Goal: Communication & Community: Answer question/provide support

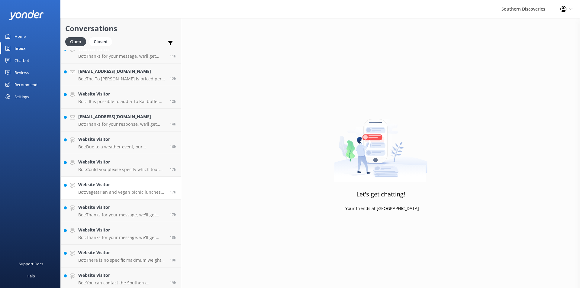
scroll to position [170, 0]
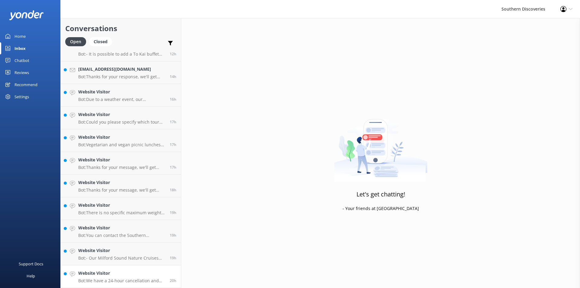
click at [150, 274] on h4 "Website Visitor" at bounding box center [121, 273] width 87 height 7
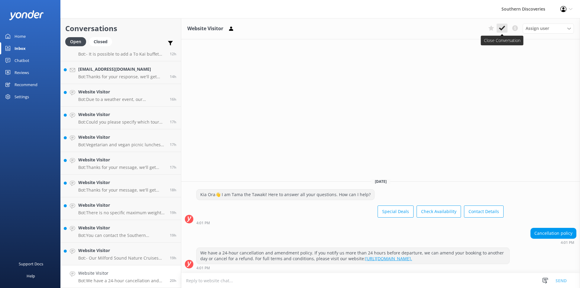
click at [502, 29] on use at bounding box center [502, 28] width 6 height 5
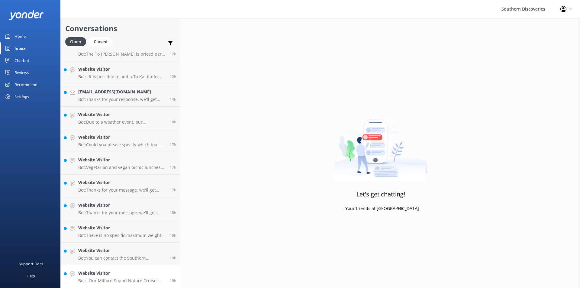
scroll to position [147, 0]
click at [130, 276] on h4 "Website Visitor" at bounding box center [121, 273] width 87 height 7
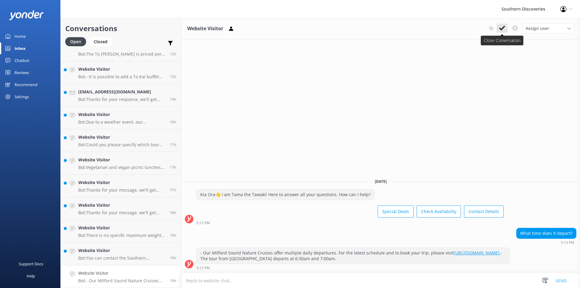
click at [503, 30] on icon at bounding box center [502, 28] width 6 height 6
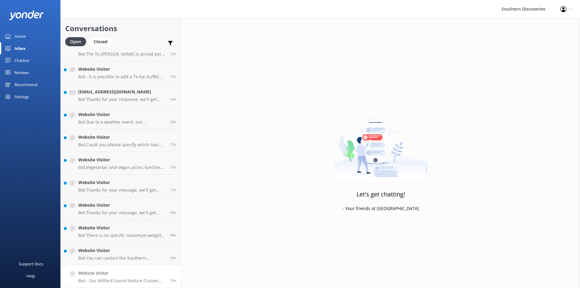
click at [106, 273] on h4 "Website Visitor" at bounding box center [121, 273] width 87 height 7
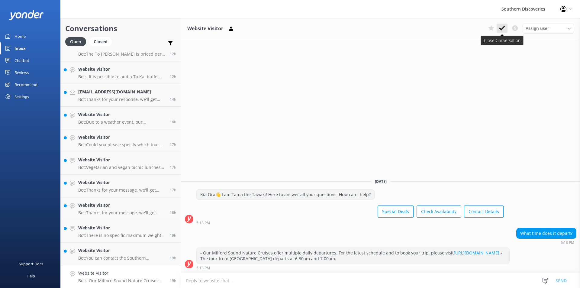
click at [502, 29] on use at bounding box center [502, 28] width 6 height 5
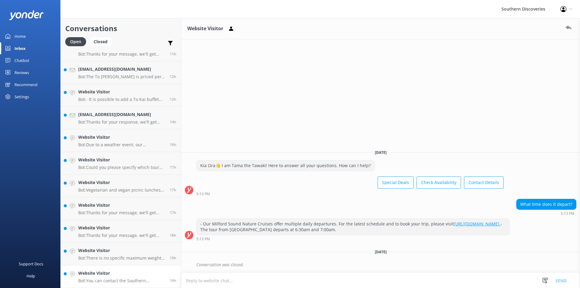
scroll to position [124, 0]
click at [119, 255] on p "Bot: There is no specific maximum weight mentioned for a flight. However, if yo…" at bounding box center [121, 257] width 87 height 5
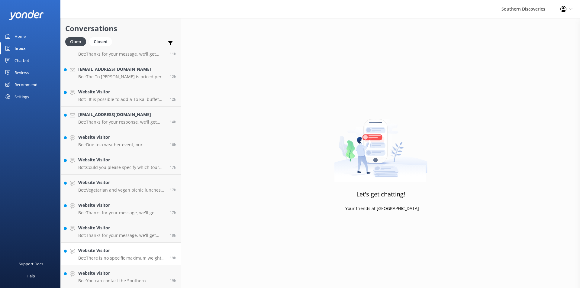
click at [120, 252] on h4 "Website Visitor" at bounding box center [121, 250] width 87 height 7
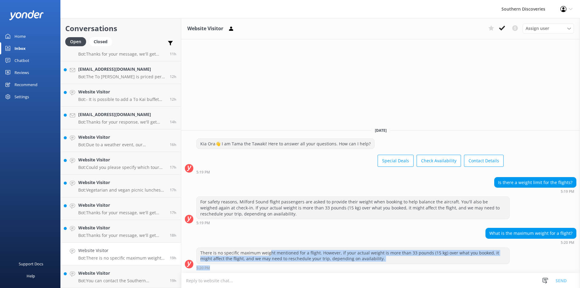
drag, startPoint x: 268, startPoint y: 252, endPoint x: 393, endPoint y: 266, distance: 125.8
click at [393, 266] on div "There is no specific maximum weight mentioned for a flight. However, if your ac…" at bounding box center [352, 258] width 313 height 22
click at [400, 251] on div "There is no specific maximum weight mentioned for a flight. However, if your ac…" at bounding box center [353, 256] width 313 height 16
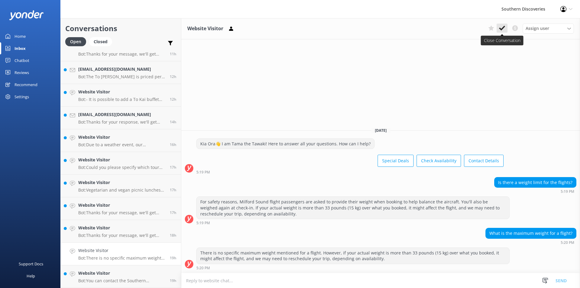
click at [502, 30] on icon at bounding box center [502, 28] width 6 height 6
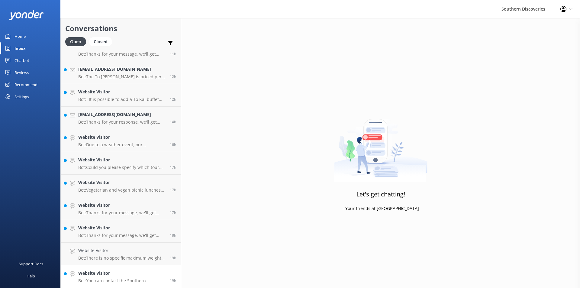
scroll to position [102, 0]
click at [120, 273] on h4 "Website Visitor" at bounding box center [121, 273] width 87 height 7
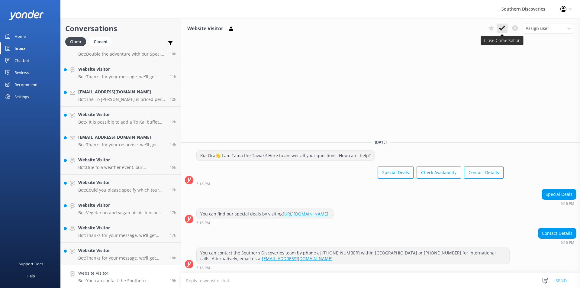
click at [500, 27] on icon at bounding box center [502, 28] width 6 height 6
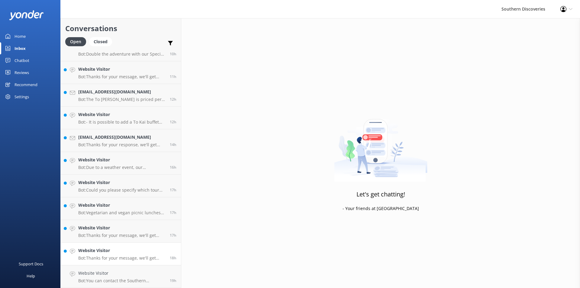
scroll to position [79, 0]
click at [152, 274] on h4 "Website Visitor" at bounding box center [121, 273] width 87 height 7
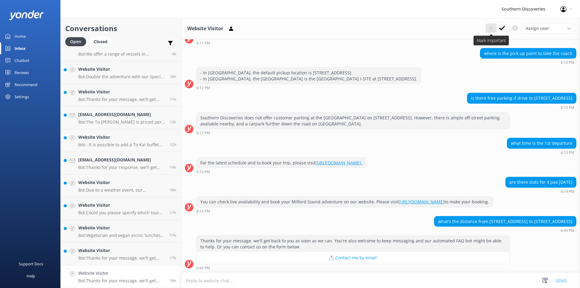
scroll to position [52, 0]
click at [121, 253] on h4 "Website Visitor" at bounding box center [121, 250] width 87 height 7
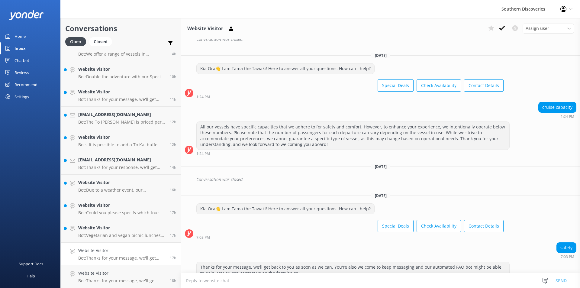
scroll to position [653, 0]
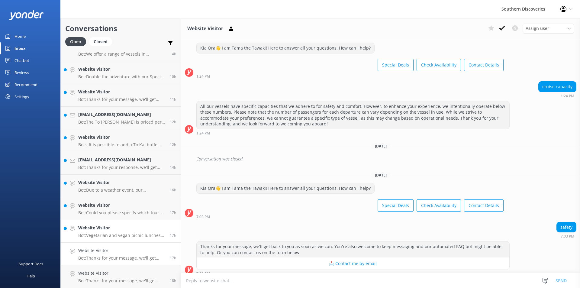
click at [112, 239] on link "Website Visitor Bot: Vegetarian and vegan picnic lunches are available for your…" at bounding box center [121, 231] width 120 height 23
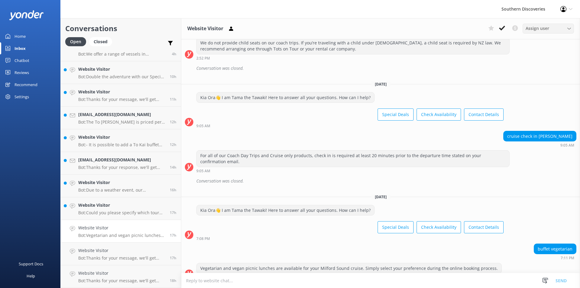
scroll to position [342, 0]
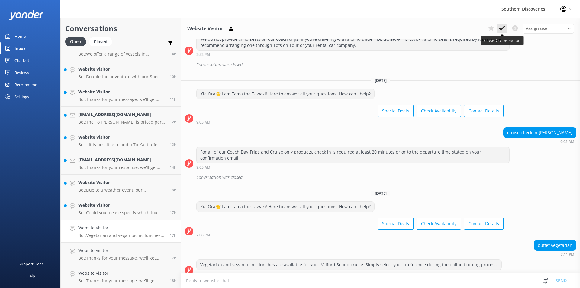
click at [503, 25] on button at bounding box center [501, 28] width 11 height 9
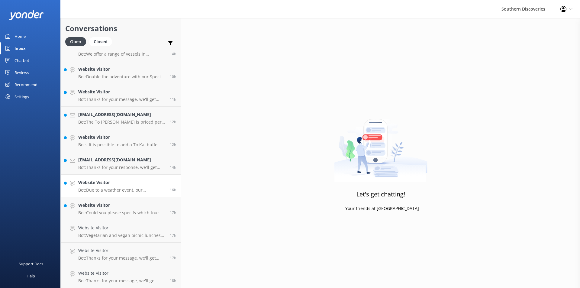
scroll to position [56, 0]
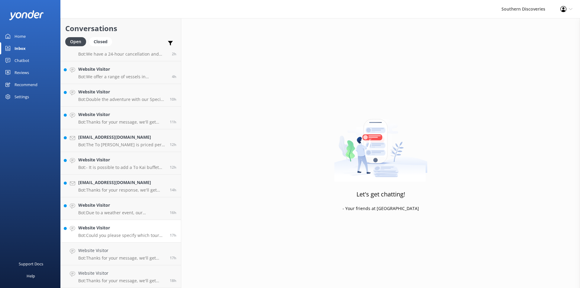
click at [116, 232] on div "Website Visitor Bot: Could you please specify which tour you are referring to? …" at bounding box center [121, 230] width 87 height 13
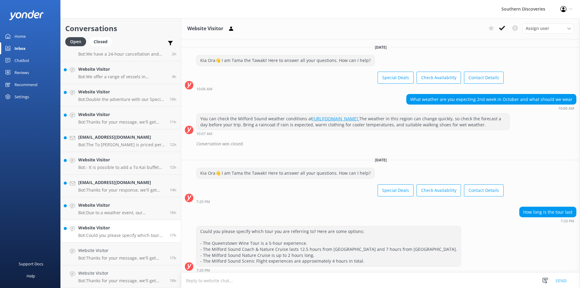
scroll to position [8, 0]
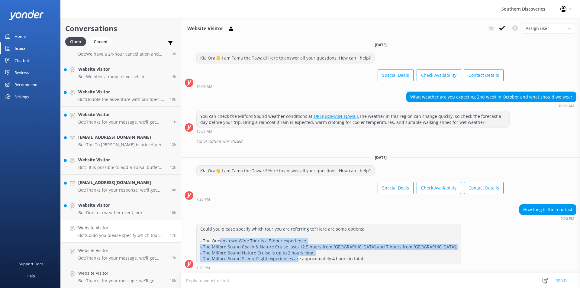
drag, startPoint x: 220, startPoint y: 242, endPoint x: 329, endPoint y: 257, distance: 109.8
click at [329, 257] on div "Could you please specify which tour you are referring to? Here are some options…" at bounding box center [329, 244] width 264 height 40
click at [501, 28] on icon at bounding box center [502, 28] width 6 height 6
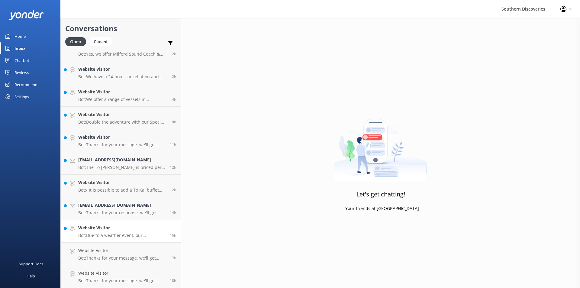
scroll to position [34, 0]
click at [114, 236] on p "Bot: Due to a weather event, our Underwater Observatory has sustained some dama…" at bounding box center [121, 235] width 87 height 5
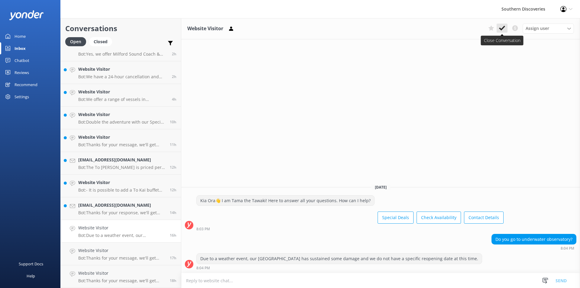
click at [504, 27] on use at bounding box center [502, 28] width 6 height 5
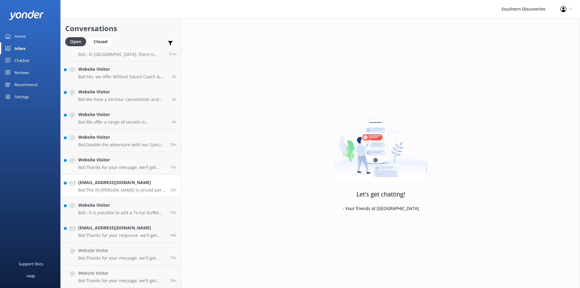
scroll to position [11, 0]
click at [110, 233] on p "Bot: Thanks for your response, we'll get back to you as soon as we can during o…" at bounding box center [121, 235] width 87 height 5
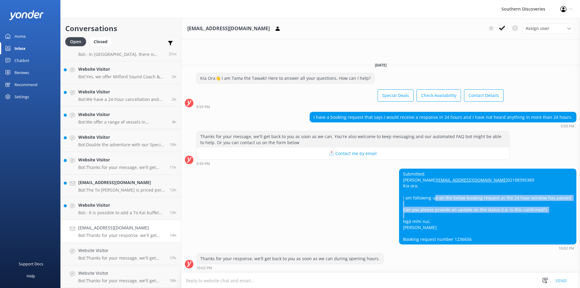
drag, startPoint x: 437, startPoint y: 197, endPoint x: 555, endPoint y: 215, distance: 119.4
click at [555, 215] on div "Submitted: [PERSON_NAME] [EMAIL_ADDRESS][DOMAIN_NAME] 02108395389 [PERSON_NAME]…" at bounding box center [487, 206] width 177 height 75
click at [555, 212] on div "Submitted: [PERSON_NAME] [EMAIL_ADDRESS][DOMAIN_NAME] 02108395389 [PERSON_NAME]…" at bounding box center [487, 206] width 177 height 75
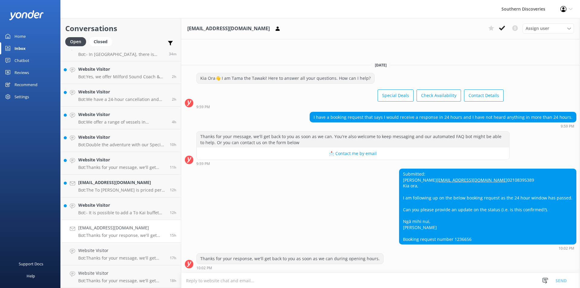
click at [470, 239] on div "Submitted: [PERSON_NAME] [EMAIL_ADDRESS][DOMAIN_NAME] 02108395389 [PERSON_NAME]…" at bounding box center [487, 206] width 177 height 75
copy div "1236656"
click at [303, 210] on div "Submitted: [PERSON_NAME] [EMAIL_ADDRESS][DOMAIN_NAME] 02108395389 [PERSON_NAME]…" at bounding box center [380, 209] width 399 height 82
click at [541, 30] on span "Assign user" at bounding box center [537, 28] width 24 height 7
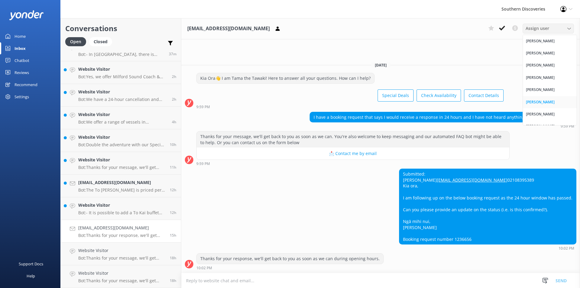
click at [550, 101] on link "[PERSON_NAME]" at bounding box center [550, 102] width 54 height 12
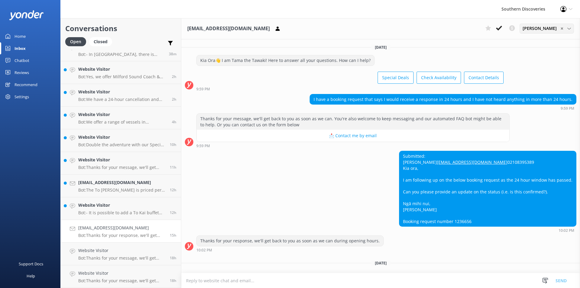
scroll to position [23, 0]
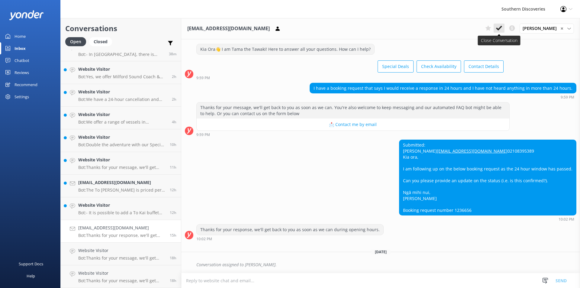
click at [502, 27] on use at bounding box center [499, 28] width 6 height 5
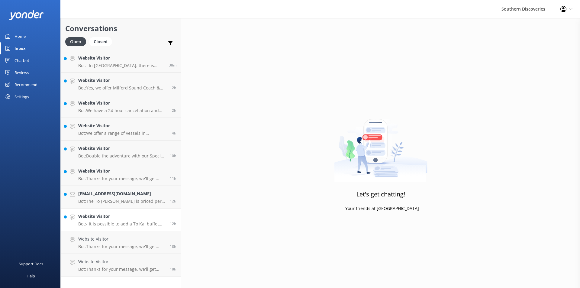
click at [131, 217] on h4 "Website Visitor" at bounding box center [121, 216] width 87 height 7
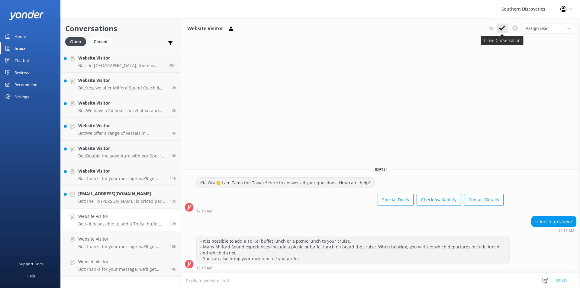
click at [502, 27] on icon at bounding box center [502, 28] width 6 height 6
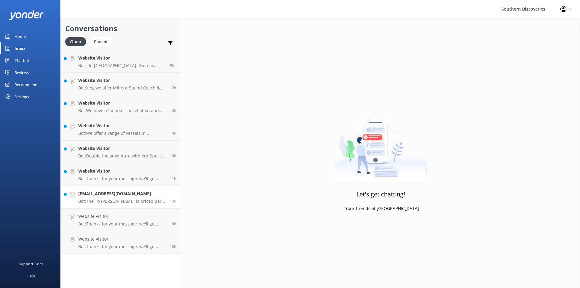
click at [100, 199] on p "Bot: The To Kai Buffet is priced per person at $69. Infants are free." at bounding box center [121, 200] width 87 height 5
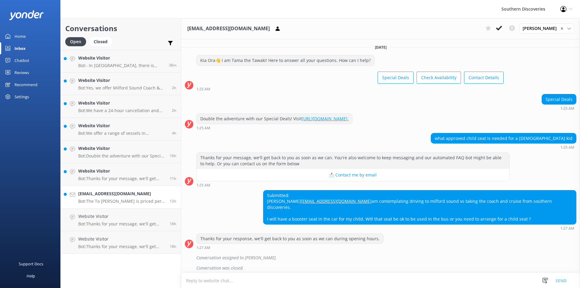
scroll to position [64, 0]
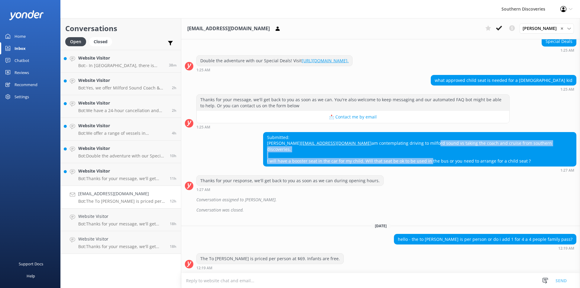
drag, startPoint x: 378, startPoint y: 148, endPoint x: 472, endPoint y: 165, distance: 95.1
click at [472, 165] on div "Submitted: [PERSON_NAME] [EMAIL_ADDRESS][DOMAIN_NAME] am contemplating driving …" at bounding box center [419, 149] width 313 height 34
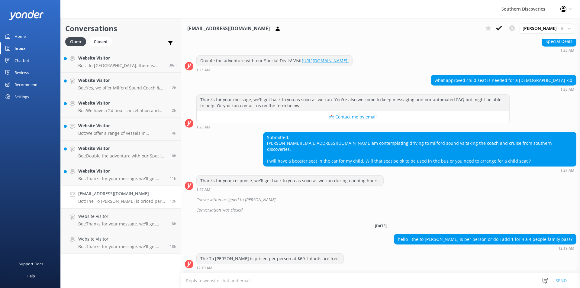
drag, startPoint x: 449, startPoint y: 163, endPoint x: 579, endPoint y: 162, distance: 130.1
click at [579, 162] on div "[DATE] Kia Ora👋 I am Tama the Tawaki! Here to answer all your questions. How ca…" at bounding box center [380, 155] width 399 height 233
click at [511, 161] on div "Submitted: [PERSON_NAME] [EMAIL_ADDRESS][DOMAIN_NAME] am contemplating driving …" at bounding box center [419, 149] width 313 height 34
drag, startPoint x: 338, startPoint y: 142, endPoint x: 253, endPoint y: 204, distance: 105.0
click at [253, 204] on div "Conversation assigned to [PERSON_NAME]." at bounding box center [386, 199] width 380 height 10
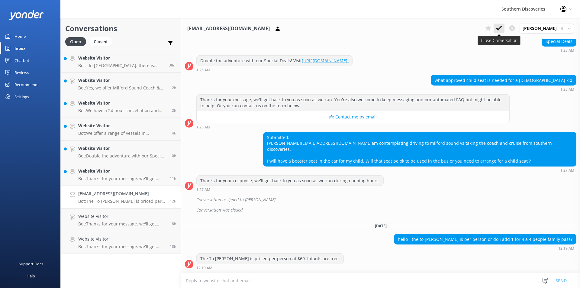
click at [502, 29] on use at bounding box center [499, 28] width 6 height 5
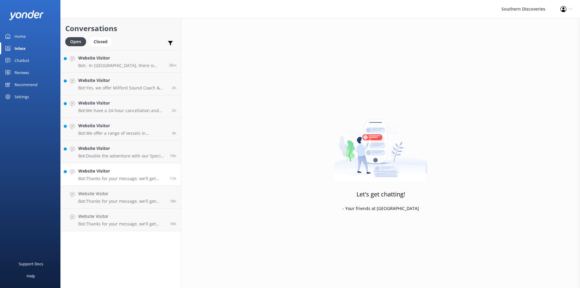
click at [121, 177] on p "Bot: Thanks for your message, we'll get back to you as soon as we can. You're a…" at bounding box center [121, 178] width 87 height 5
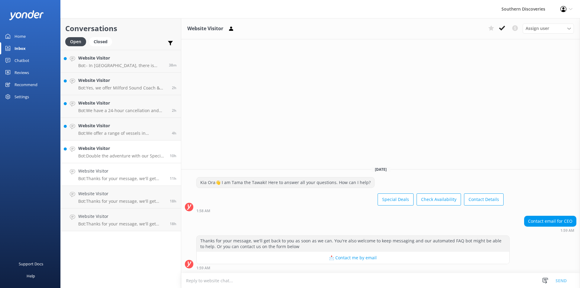
click at [121, 154] on p "Bot: Double the adventure with our Special Deals! Visit [URL][DOMAIN_NAME]." at bounding box center [121, 155] width 87 height 5
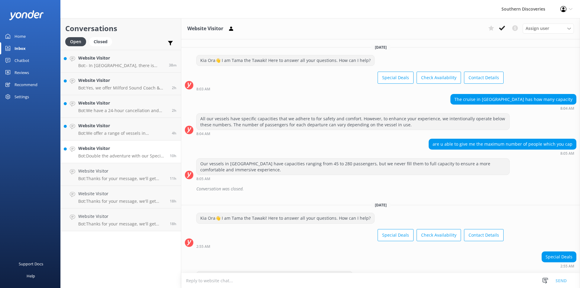
scroll to position [18, 0]
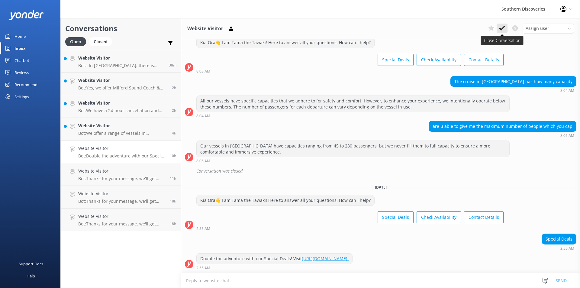
click at [500, 27] on icon at bounding box center [502, 28] width 6 height 6
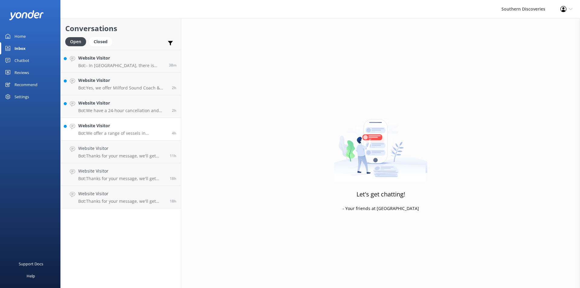
click at [121, 130] on div "Website Visitor Bot: We offer a range of vessels in [GEOGRAPHIC_DATA], with cap…" at bounding box center [122, 128] width 89 height 13
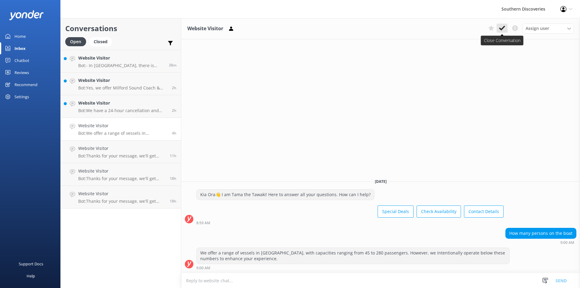
click at [505, 29] on icon at bounding box center [502, 28] width 6 height 6
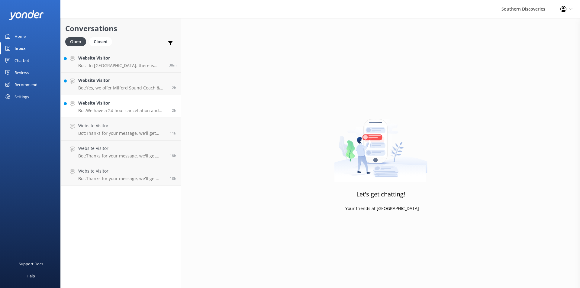
click at [108, 105] on h4 "Website Visitor" at bounding box center [122, 103] width 89 height 7
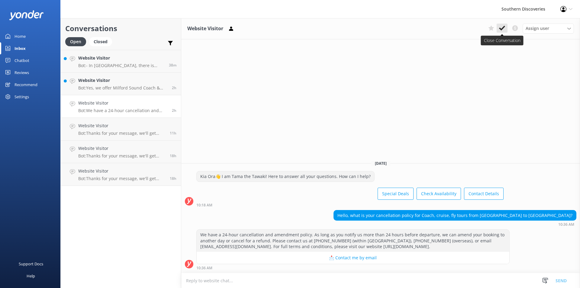
click at [502, 27] on icon at bounding box center [502, 28] width 6 height 6
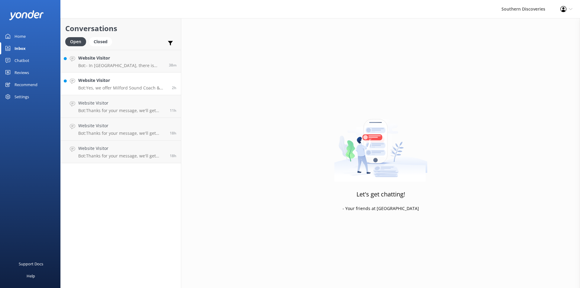
click at [120, 82] on h4 "Website Visitor" at bounding box center [122, 80] width 89 height 7
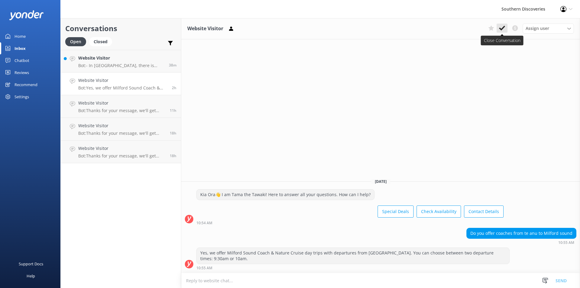
click at [502, 28] on icon at bounding box center [502, 28] width 6 height 6
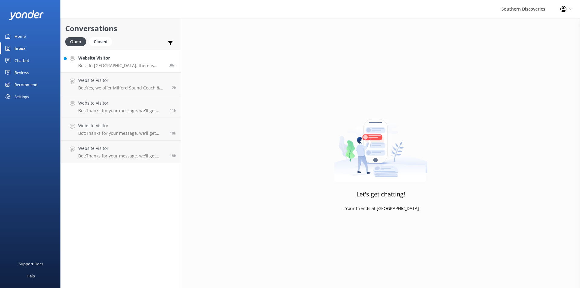
click at [108, 62] on div "Website Visitor Bot: - In [GEOGRAPHIC_DATA], there is ample off-street parking …" at bounding box center [121, 61] width 86 height 13
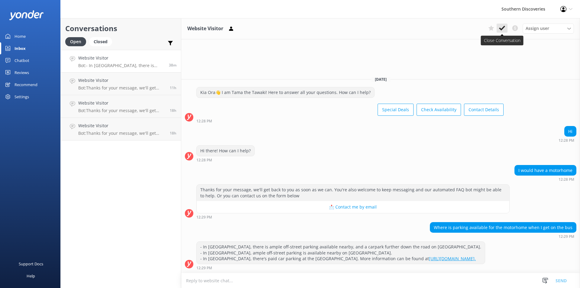
click at [501, 28] on icon at bounding box center [502, 28] width 6 height 6
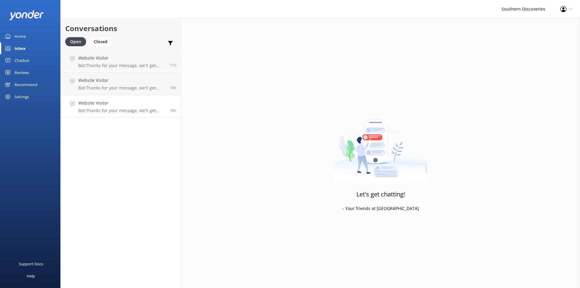
click at [123, 109] on p "Bot: Thanks for your message, we'll get back to you as soon as we can. You're a…" at bounding box center [121, 110] width 87 height 5
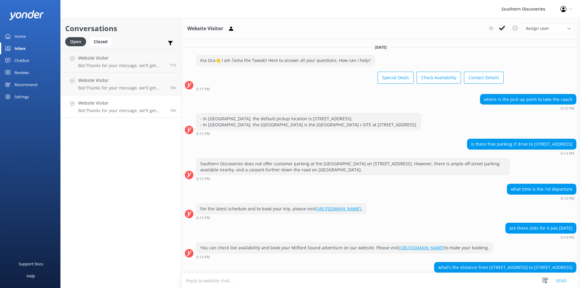
scroll to position [52, 0]
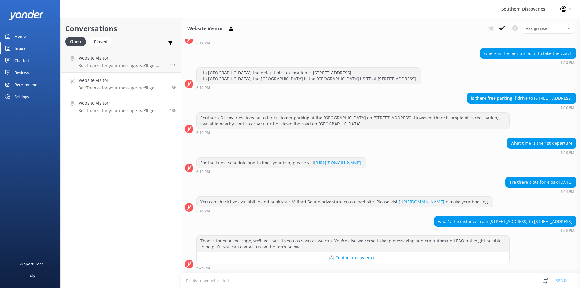
click at [124, 84] on h4 "Website Visitor" at bounding box center [121, 80] width 87 height 7
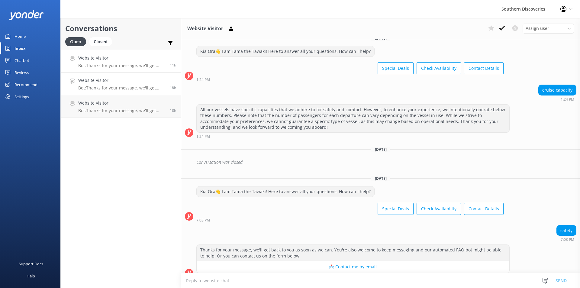
scroll to position [653, 0]
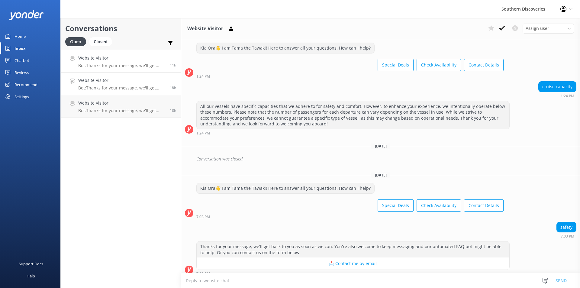
click at [121, 57] on h4 "Website Visitor" at bounding box center [121, 58] width 87 height 7
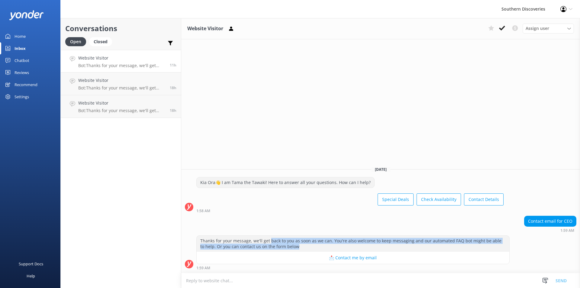
drag, startPoint x: 296, startPoint y: 249, endPoint x: 269, endPoint y: 237, distance: 29.1
click at [269, 237] on div "Thanks for your message, we'll get back to you as soon as we can. You're also w…" at bounding box center [353, 244] width 313 height 16
